Goal: Transaction & Acquisition: Obtain resource

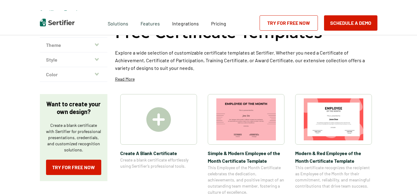
scroll to position [55, 0]
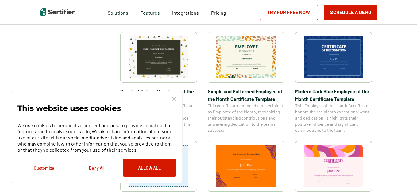
scroll to position [215, 0]
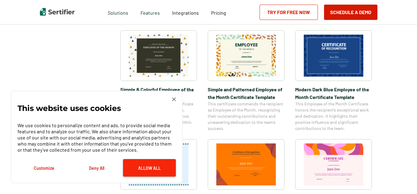
click at [162, 166] on button "Allow All" at bounding box center [149, 168] width 53 height 18
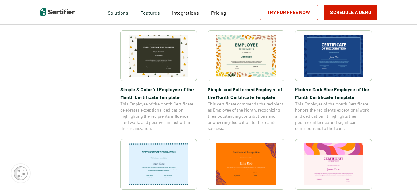
click at [332, 61] on img at bounding box center [334, 56] width 60 height 42
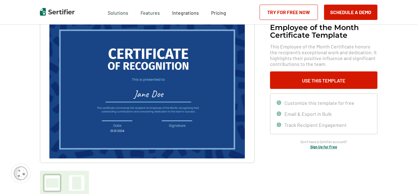
scroll to position [52, 0]
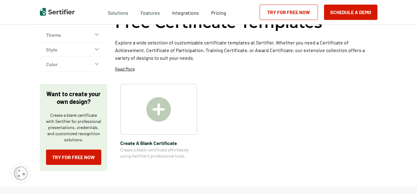
scroll to position [215, 0]
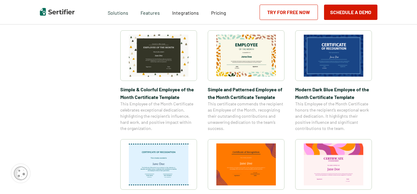
click at [279, 12] on link "Try for Free Now" at bounding box center [289, 12] width 58 height 15
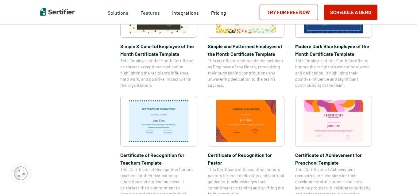
scroll to position [258, 0]
click at [250, 49] on span "Simple and Patterned Employee of the Month Certificate Template" at bounding box center [246, 50] width 77 height 15
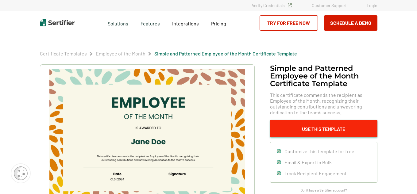
click at [324, 126] on button "Use This Template" at bounding box center [323, 129] width 107 height 18
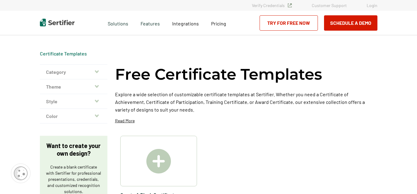
scroll to position [258, 0]
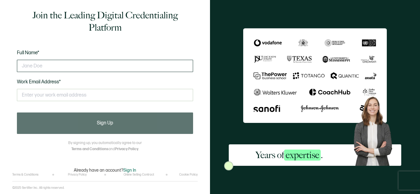
click at [88, 68] on input "text" at bounding box center [105, 66] width 176 height 12
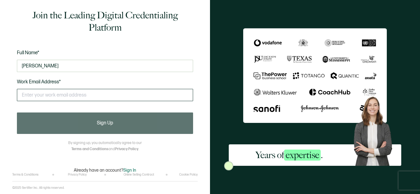
click at [81, 99] on input "text" at bounding box center [105, 95] width 176 height 12
type input "[PERSON_NAME]"
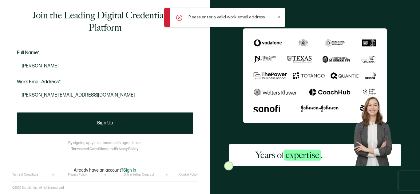
click at [87, 95] on input "[PERSON_NAME][EMAIL_ADDRESS][DOMAIN_NAME]" at bounding box center [105, 95] width 176 height 12
click at [113, 95] on input "[PERSON_NAME][EMAIL_ADDRESS][DOMAIN_NAME]" at bounding box center [105, 95] width 176 height 12
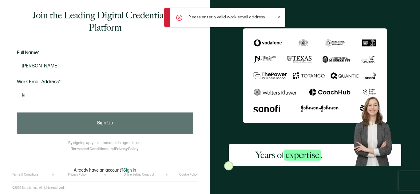
type input "k"
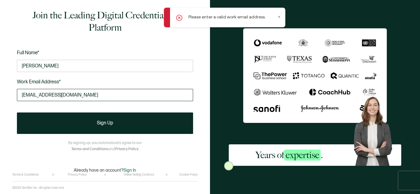
click at [150, 91] on input "[EMAIL_ADDRESS][DOMAIN_NAME]" at bounding box center [105, 95] width 176 height 12
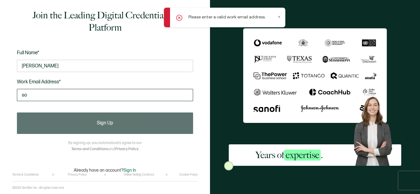
type input "s"
